Goal: Information Seeking & Learning: Learn about a topic

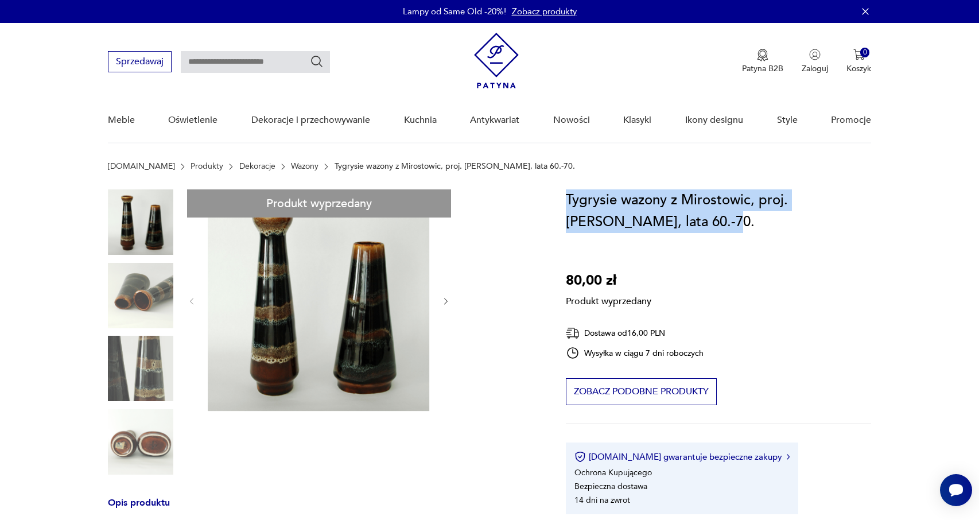
drag, startPoint x: 646, startPoint y: 217, endPoint x: 557, endPoint y: 195, distance: 92.3
copy h1 "Tygrysie wazony z Mirostowic, proj. [PERSON_NAME], lata 60.-70."
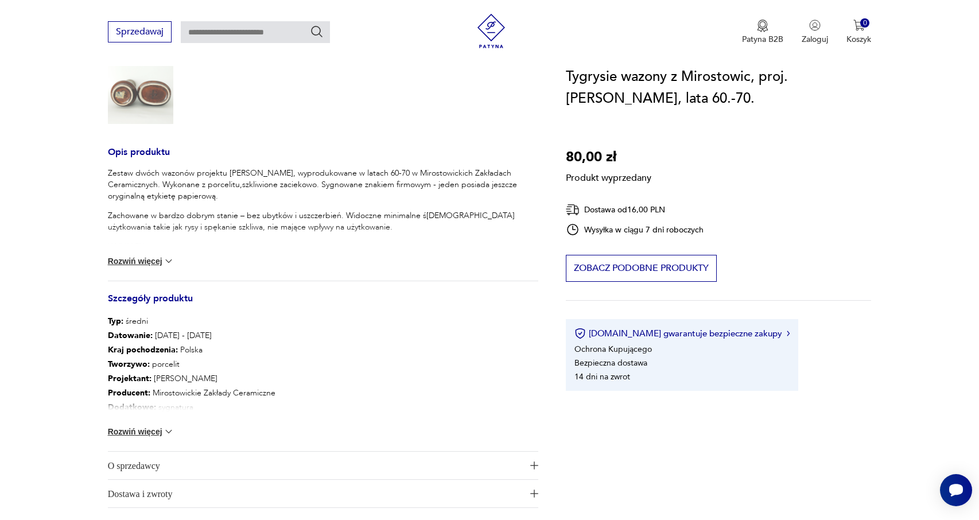
scroll to position [209, 0]
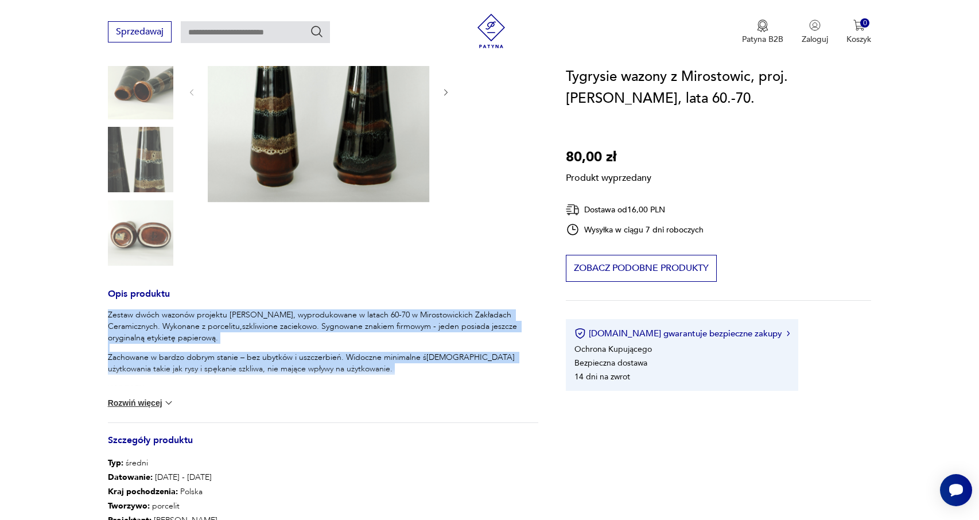
drag, startPoint x: 305, startPoint y: 381, endPoint x: 95, endPoint y: 316, distance: 220.4
click at [95, 316] on section "Produkt wyprzedany Opis produktu Zestaw dwóch wazonów projektu [PERSON_NAME], w…" at bounding box center [489, 328] width 979 height 697
copy div "Zestaw dwóch wazonów projektu [PERSON_NAME], wyprodukowane w latach 60-70 w Mir…"
